Goal: Find specific page/section: Find specific page/section

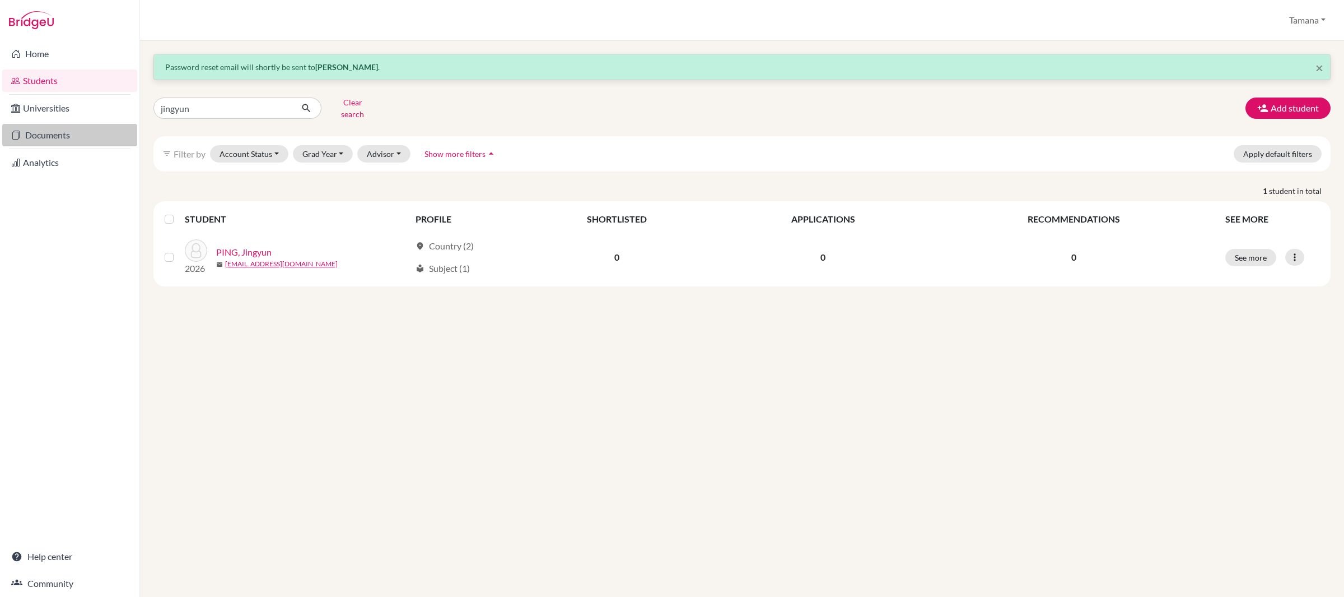
click at [54, 128] on link "Documents" at bounding box center [69, 135] width 135 height 22
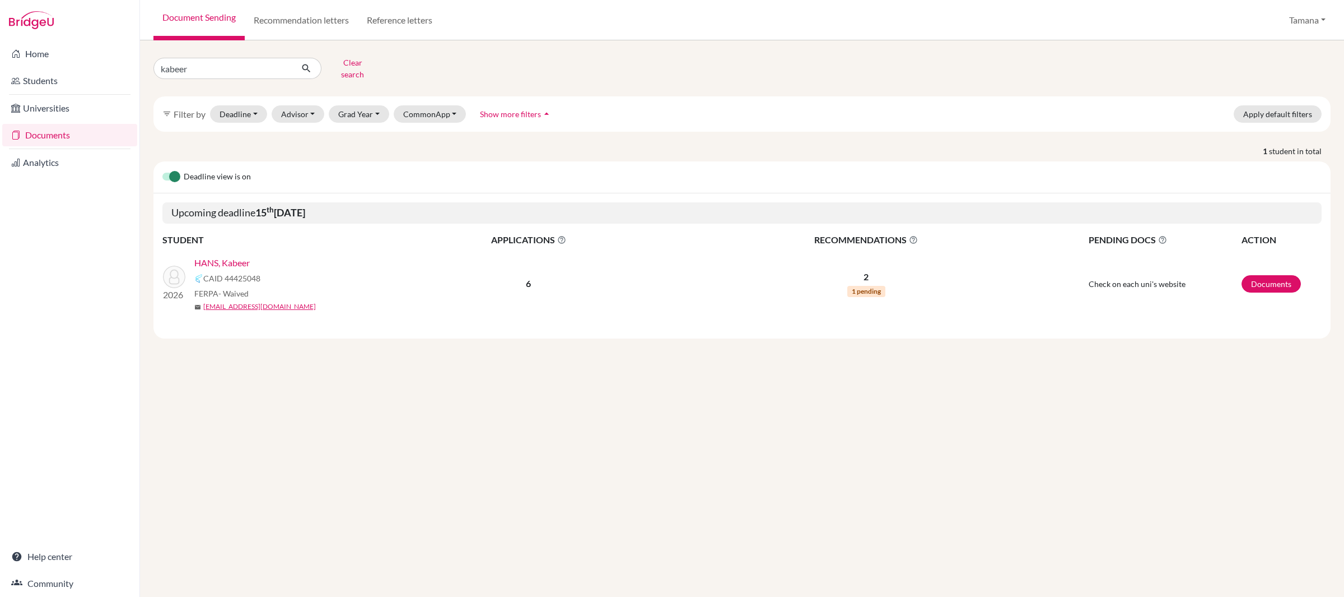
drag, startPoint x: 228, startPoint y: 255, endPoint x: 235, endPoint y: 238, distance: 19.3
click at [228, 256] on link "HANS, Kabeer" at bounding box center [221, 262] width 55 height 13
